Goal: Unclear: Unclear

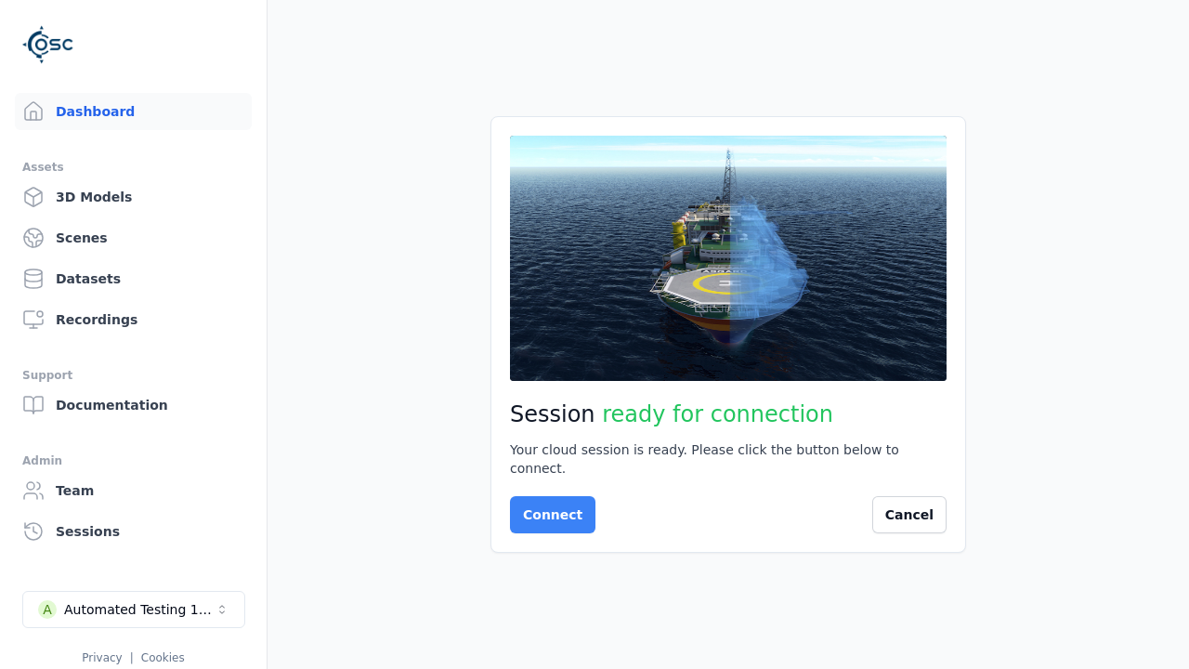
click at [547, 505] on button "Connect" at bounding box center [552, 514] width 85 height 37
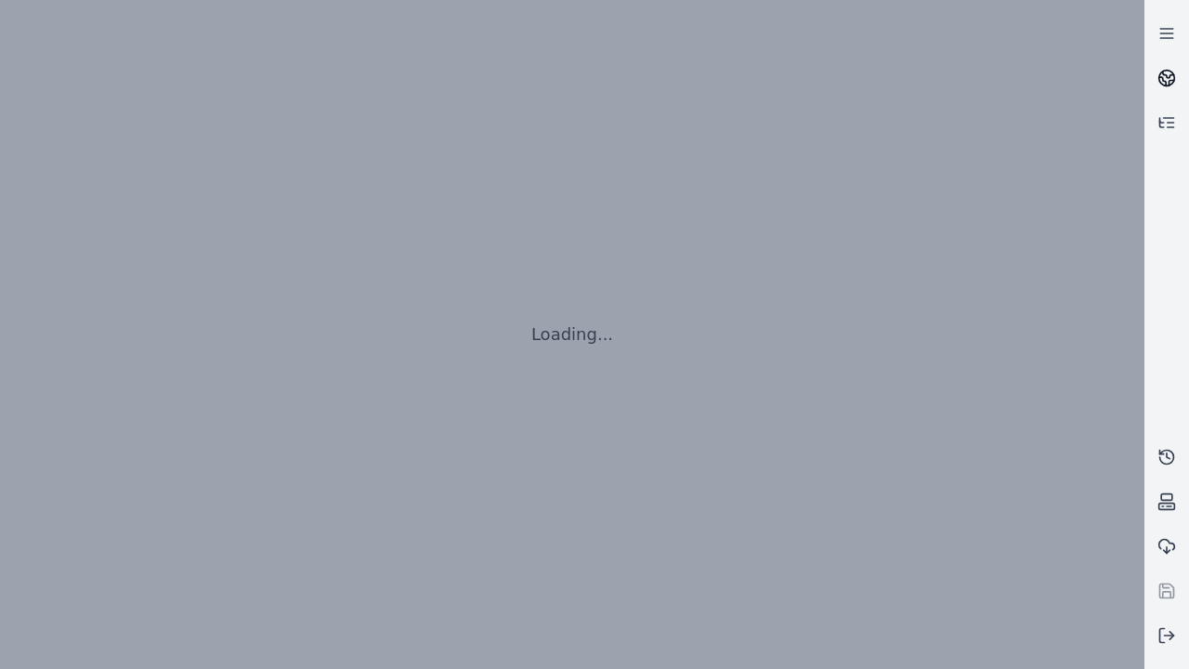
click at [1167, 78] on icon at bounding box center [1168, 75] width 11 height 7
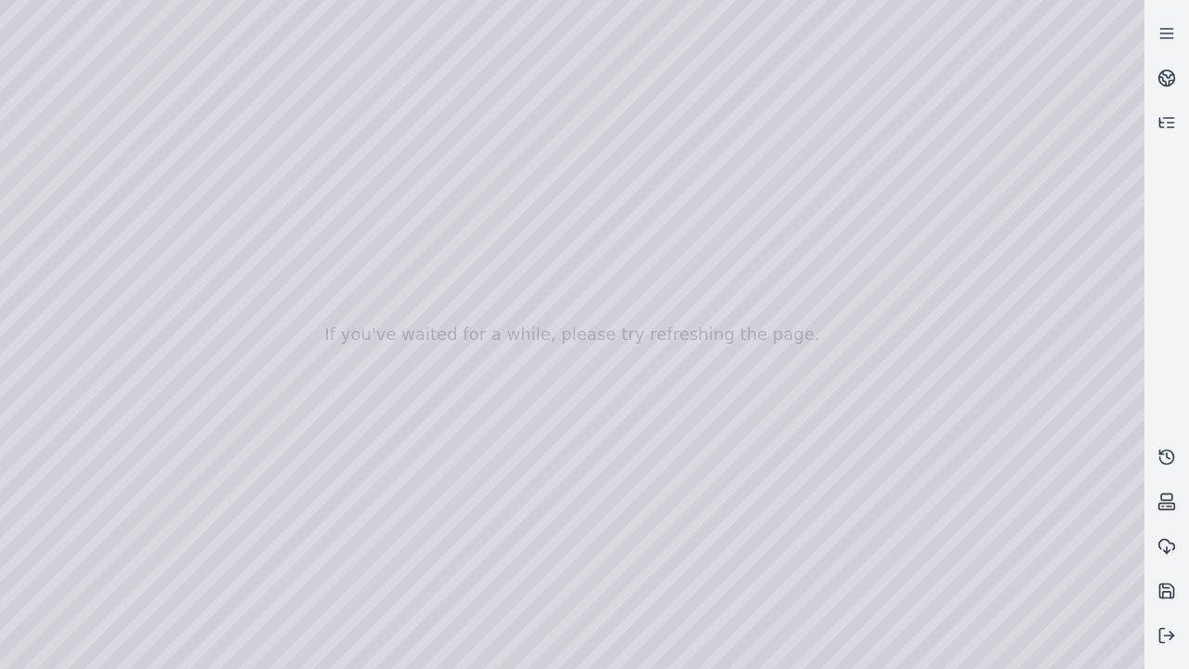
click at [5, 5] on div at bounding box center [572, 334] width 1144 height 669
click at [6, 119] on div at bounding box center [572, 334] width 1144 height 669
